Goal: Find specific page/section: Find specific page/section

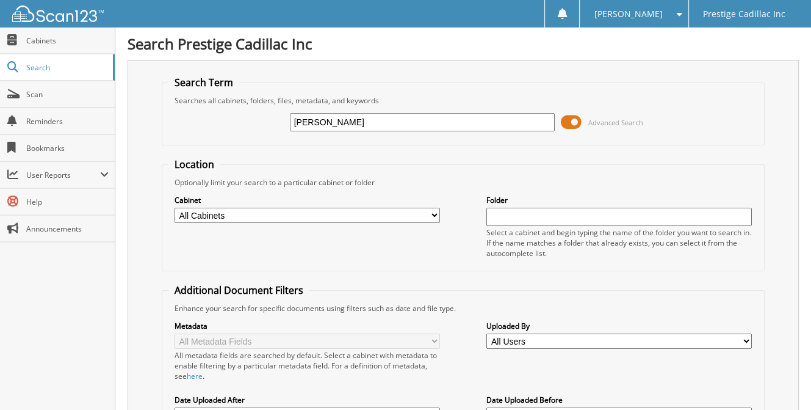
type input "[PERSON_NAME]"
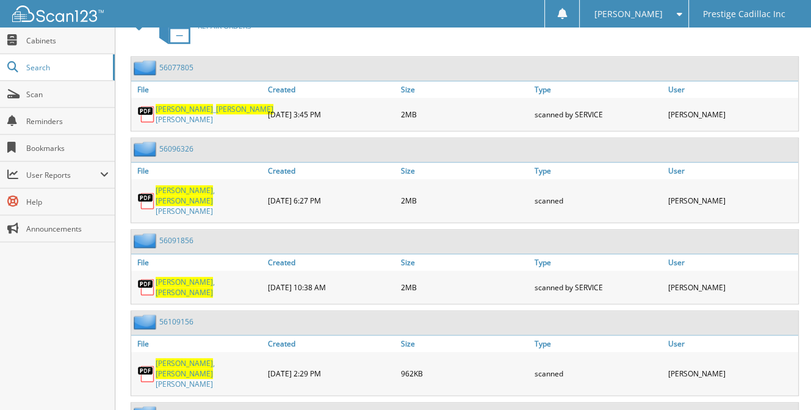
scroll to position [977, 0]
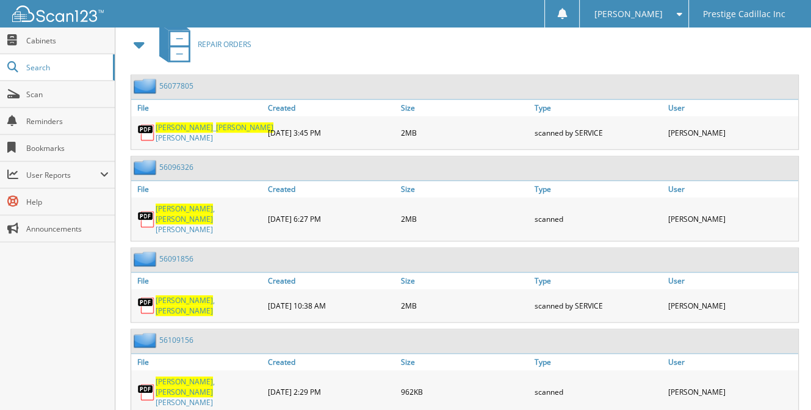
click at [173, 335] on link "56109156" at bounding box center [176, 340] width 34 height 10
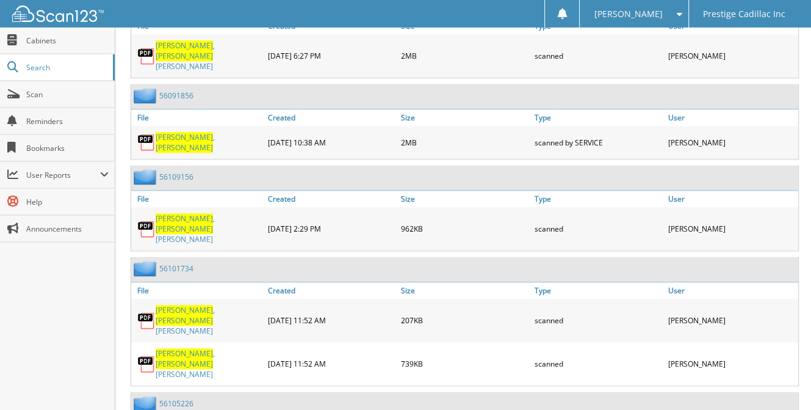
scroll to position [1160, 0]
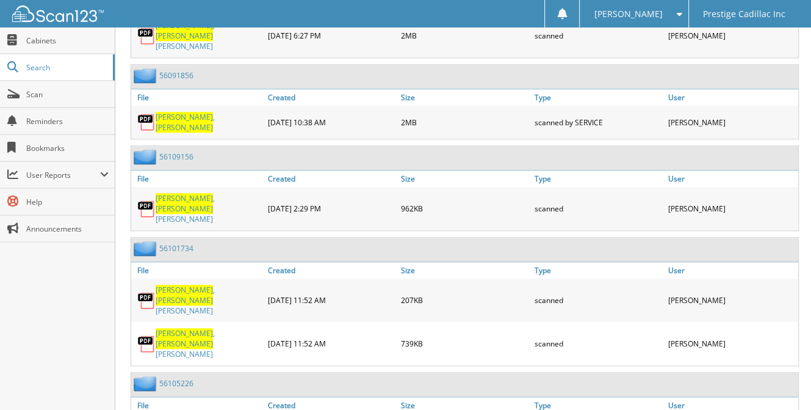
click at [178, 151] on link "56109156" at bounding box center [176, 156] width 34 height 10
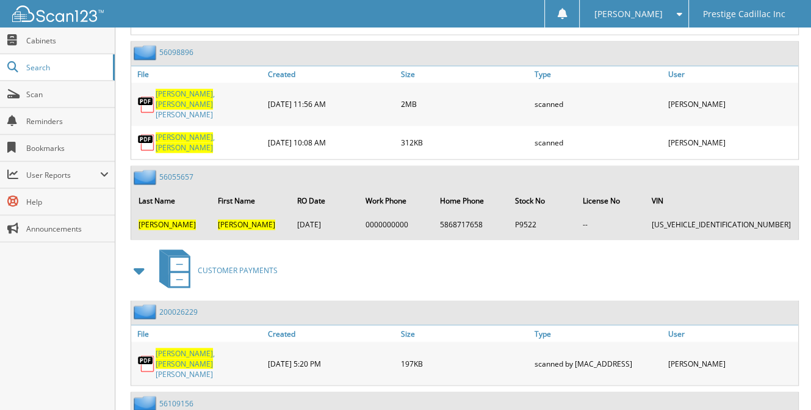
scroll to position [1771, 0]
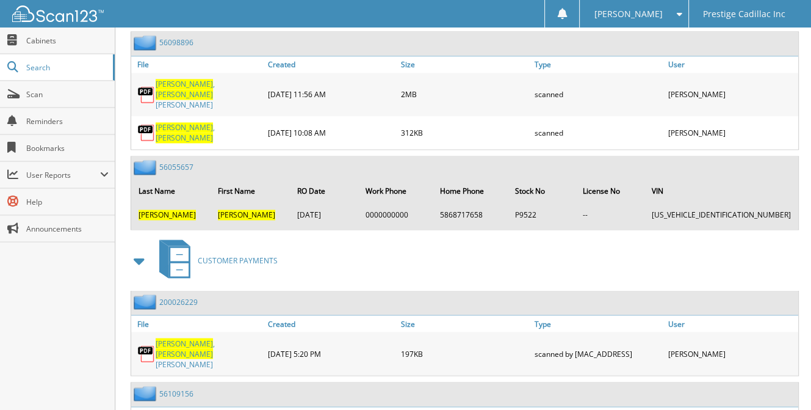
click at [178, 296] on link "200026229" at bounding box center [178, 301] width 38 height 10
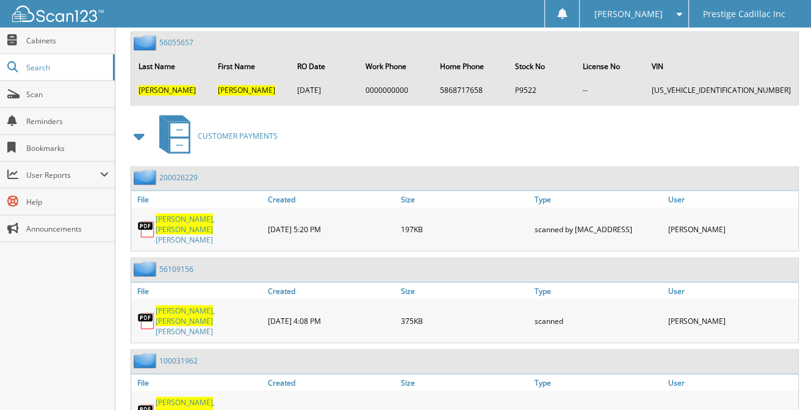
scroll to position [1917, 0]
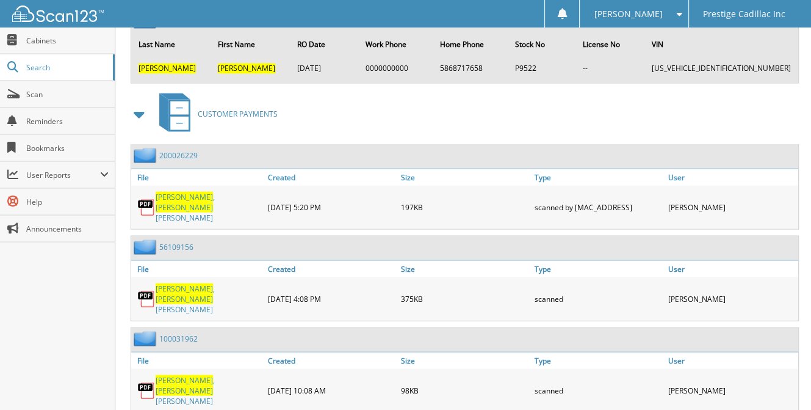
click at [176, 333] on link "100031962" at bounding box center [178, 338] width 38 height 10
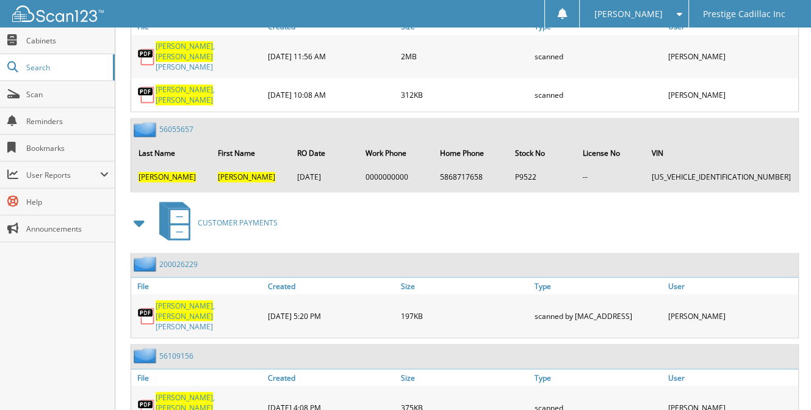
scroll to position [1795, 0]
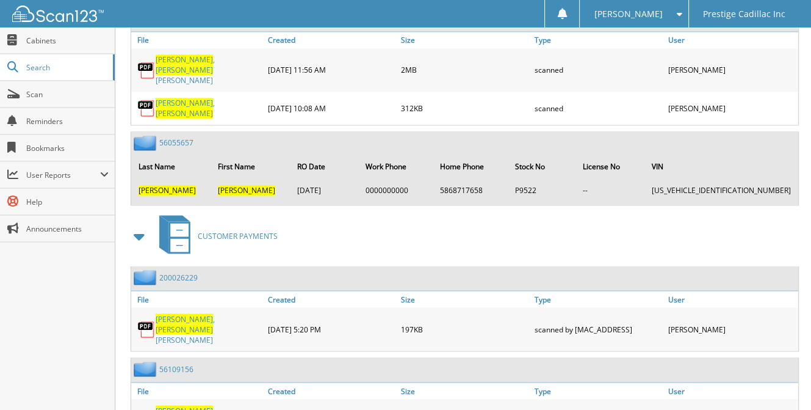
click at [183, 363] on link "56109156" at bounding box center [176, 368] width 34 height 10
